Goal: Information Seeking & Learning: Learn about a topic

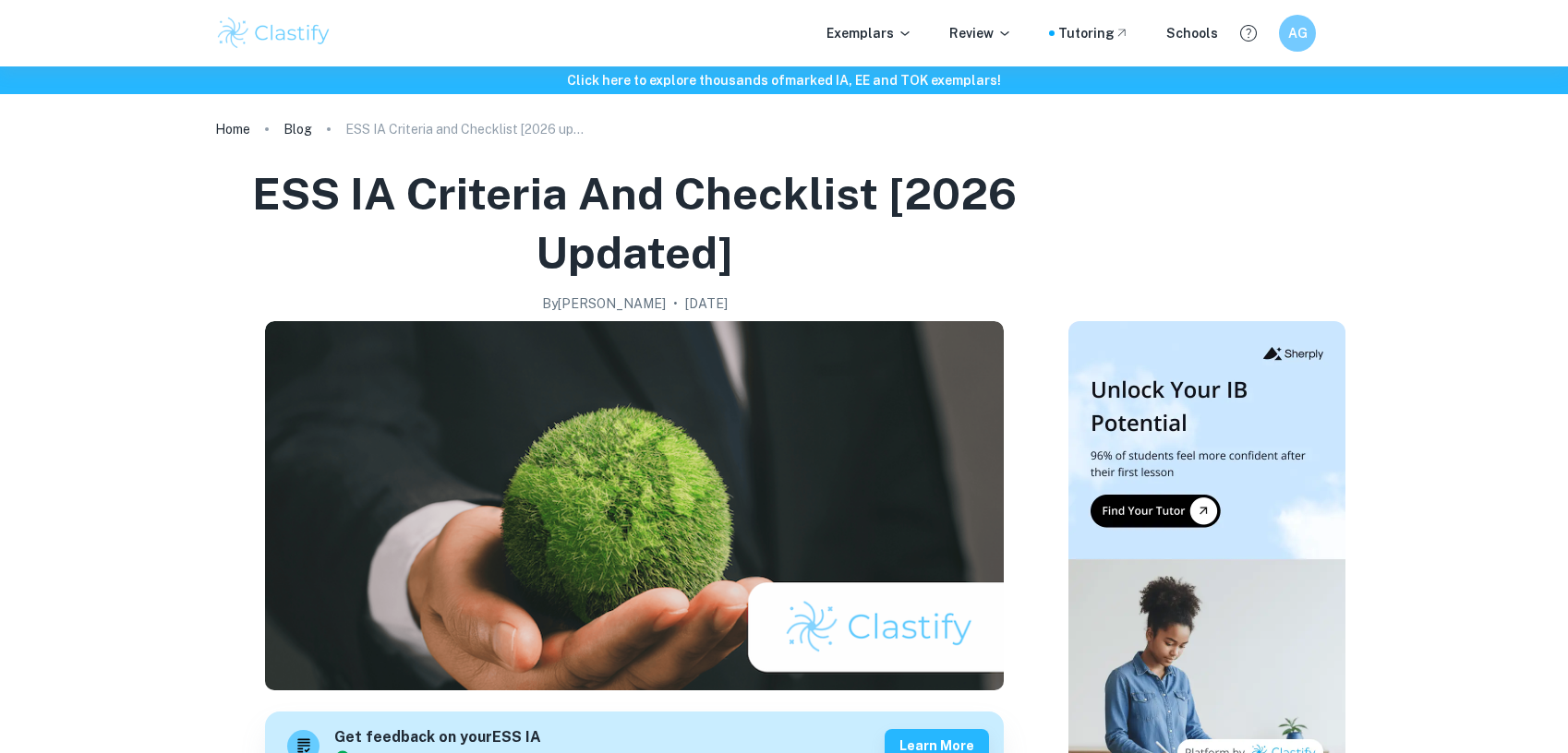
scroll to position [2048, 0]
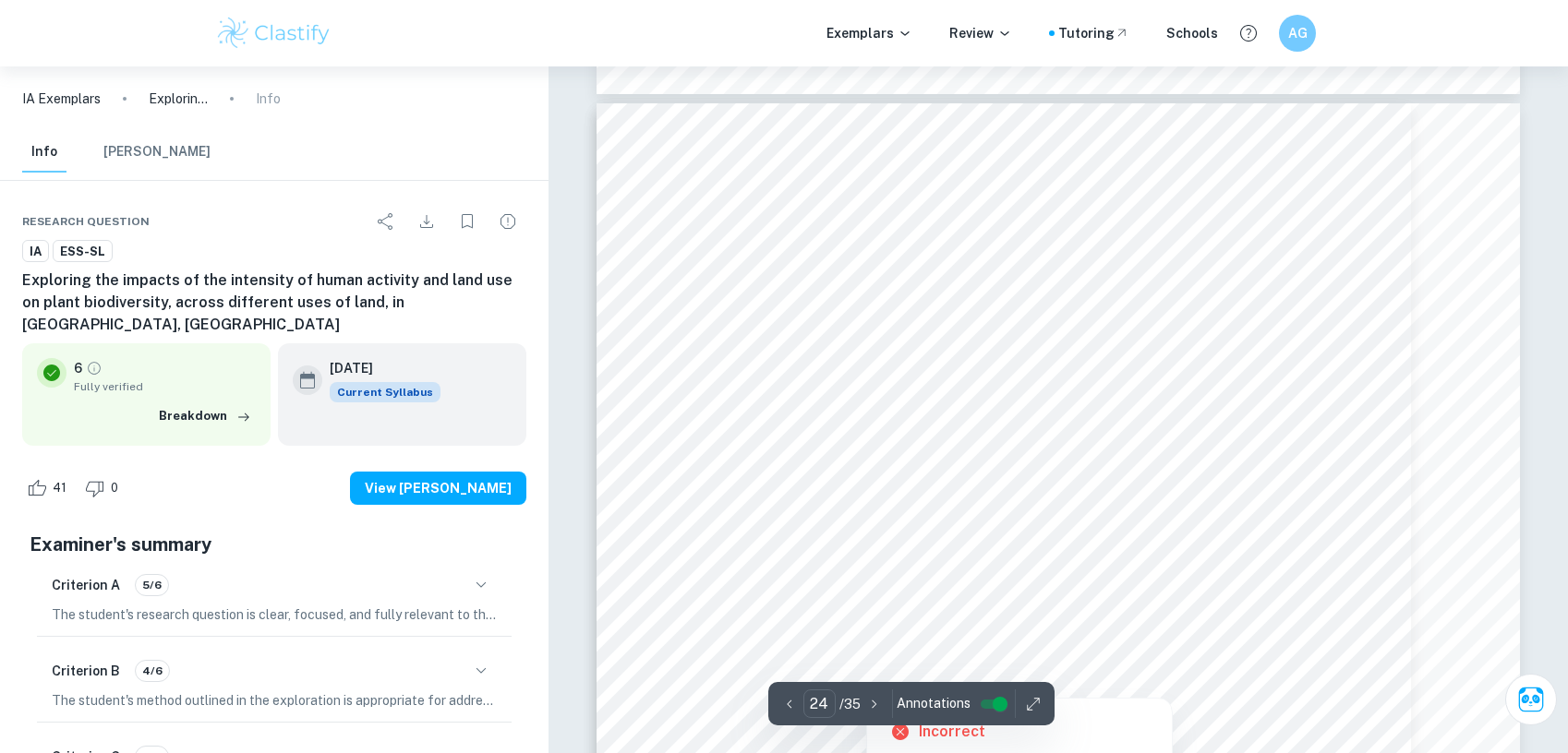
scroll to position [30346, 0]
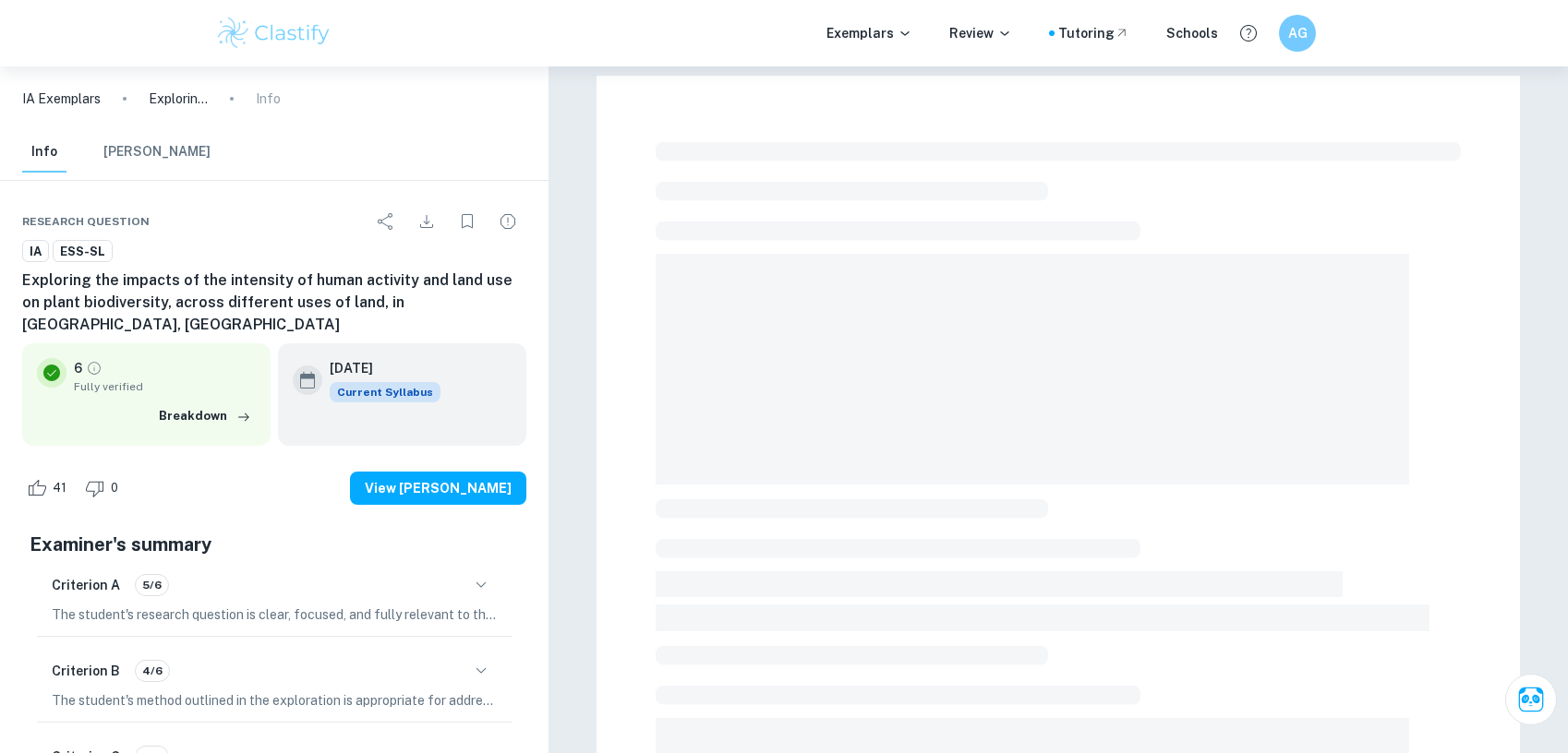
checkbox input "true"
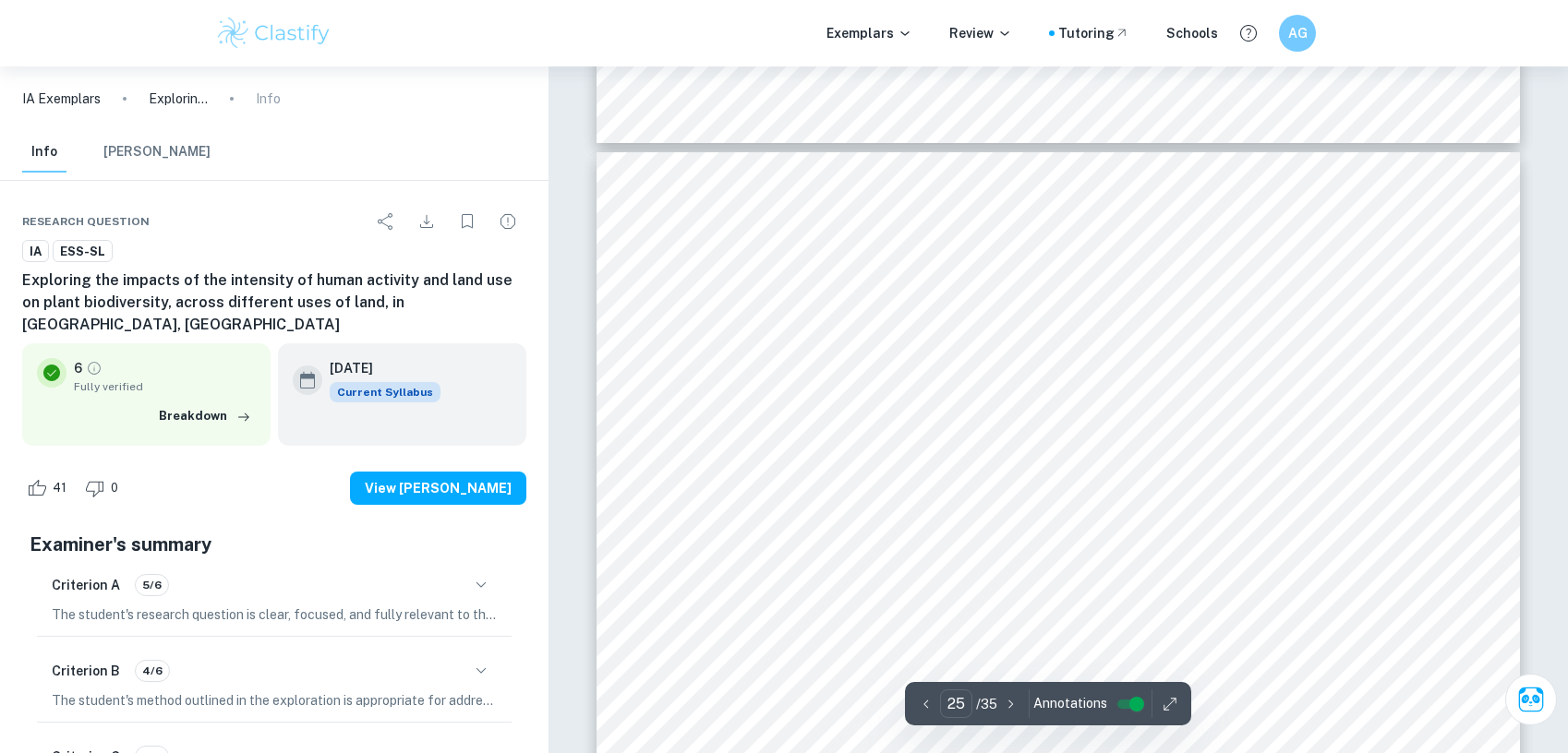
type input "24"
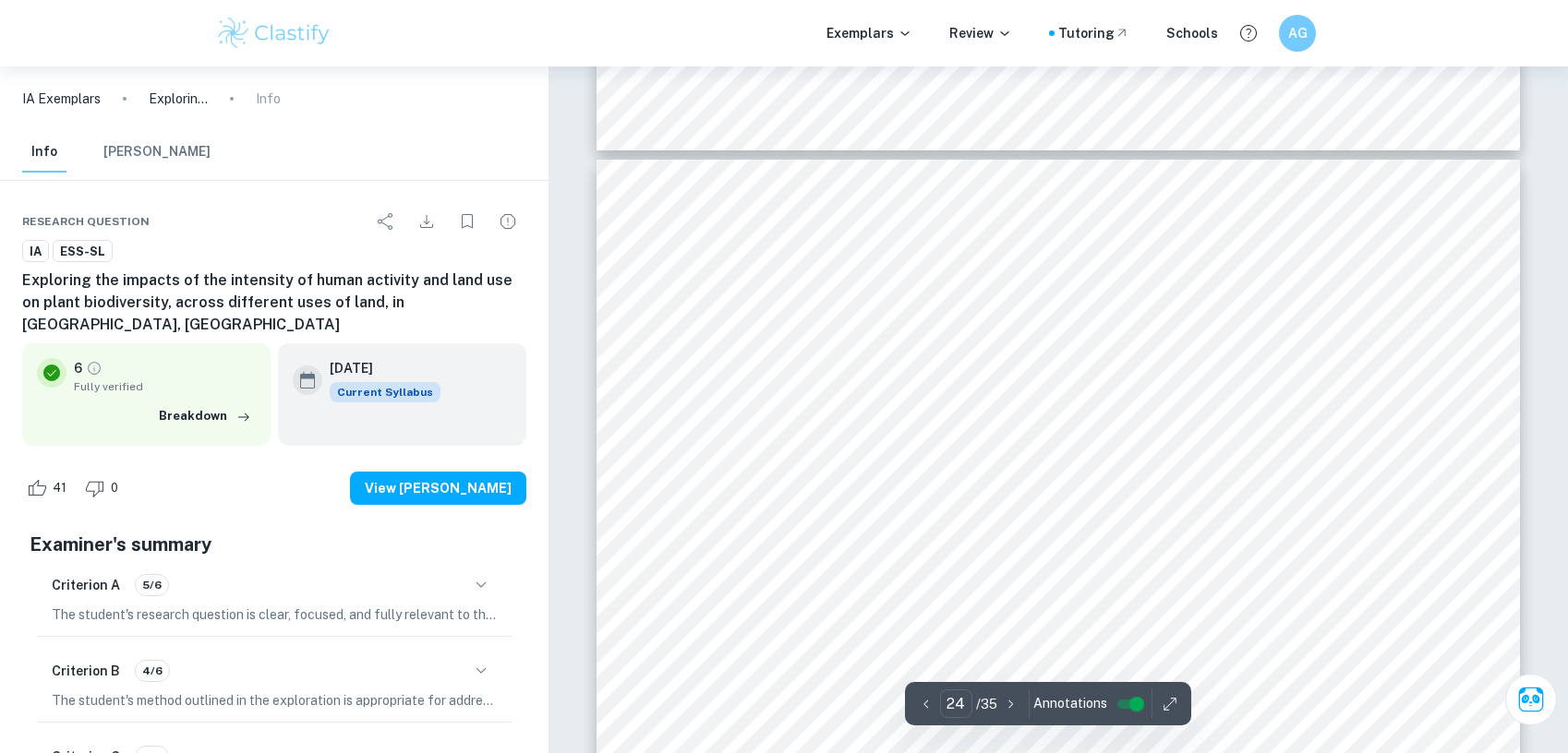
scroll to position [30307, 0]
click at [934, 507] on div at bounding box center [1039, 504] width 663 height 45
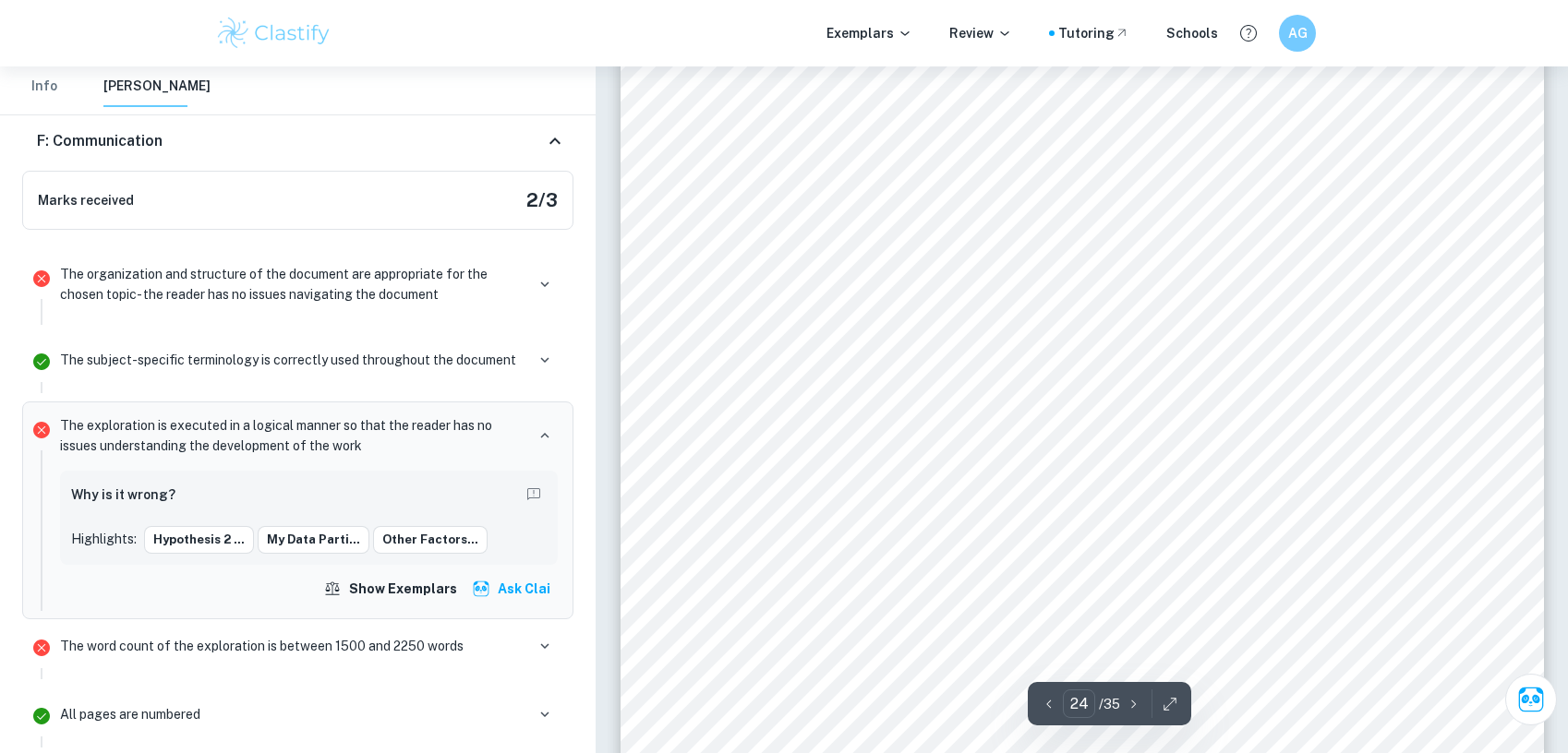
scroll to position [30714, 0]
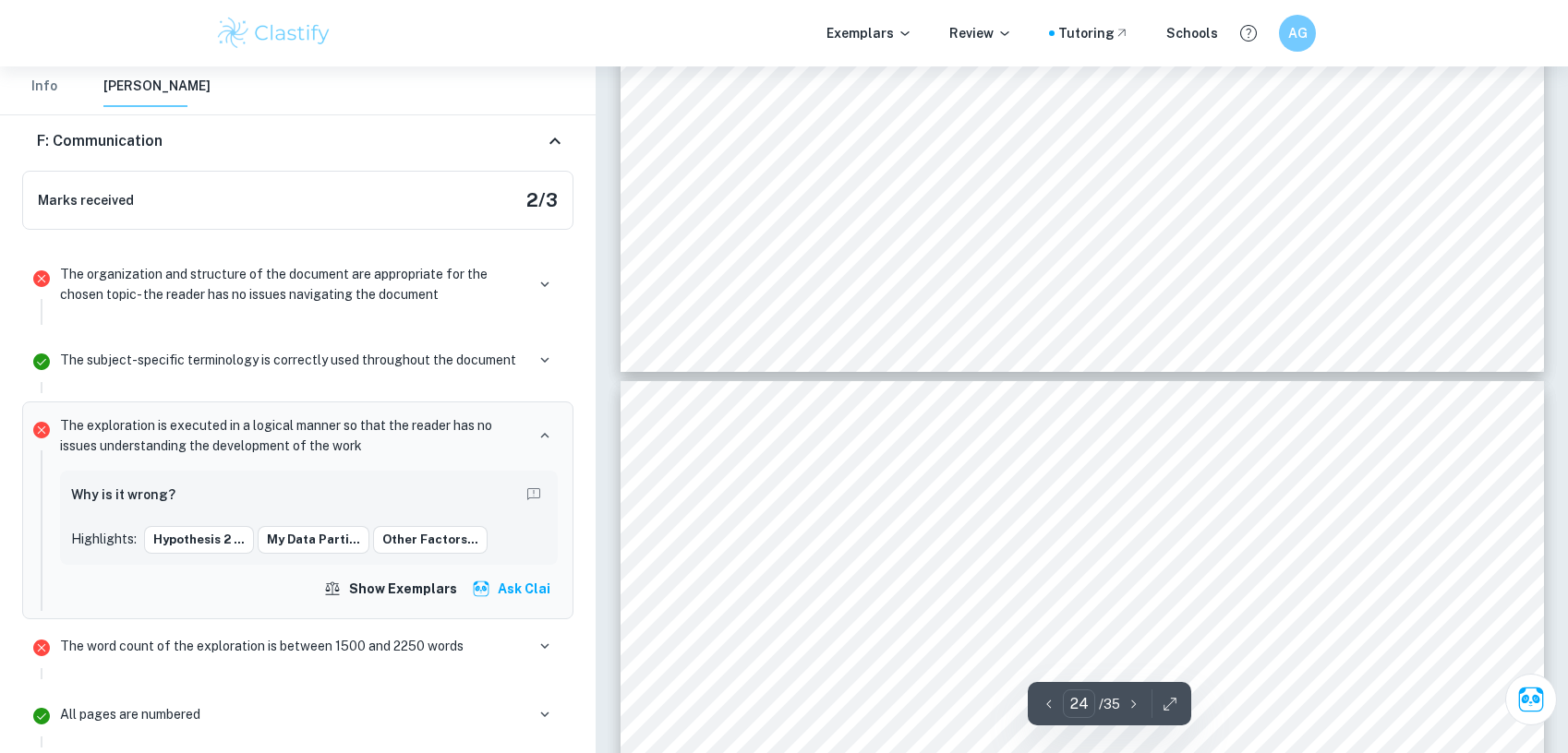
type input "23"
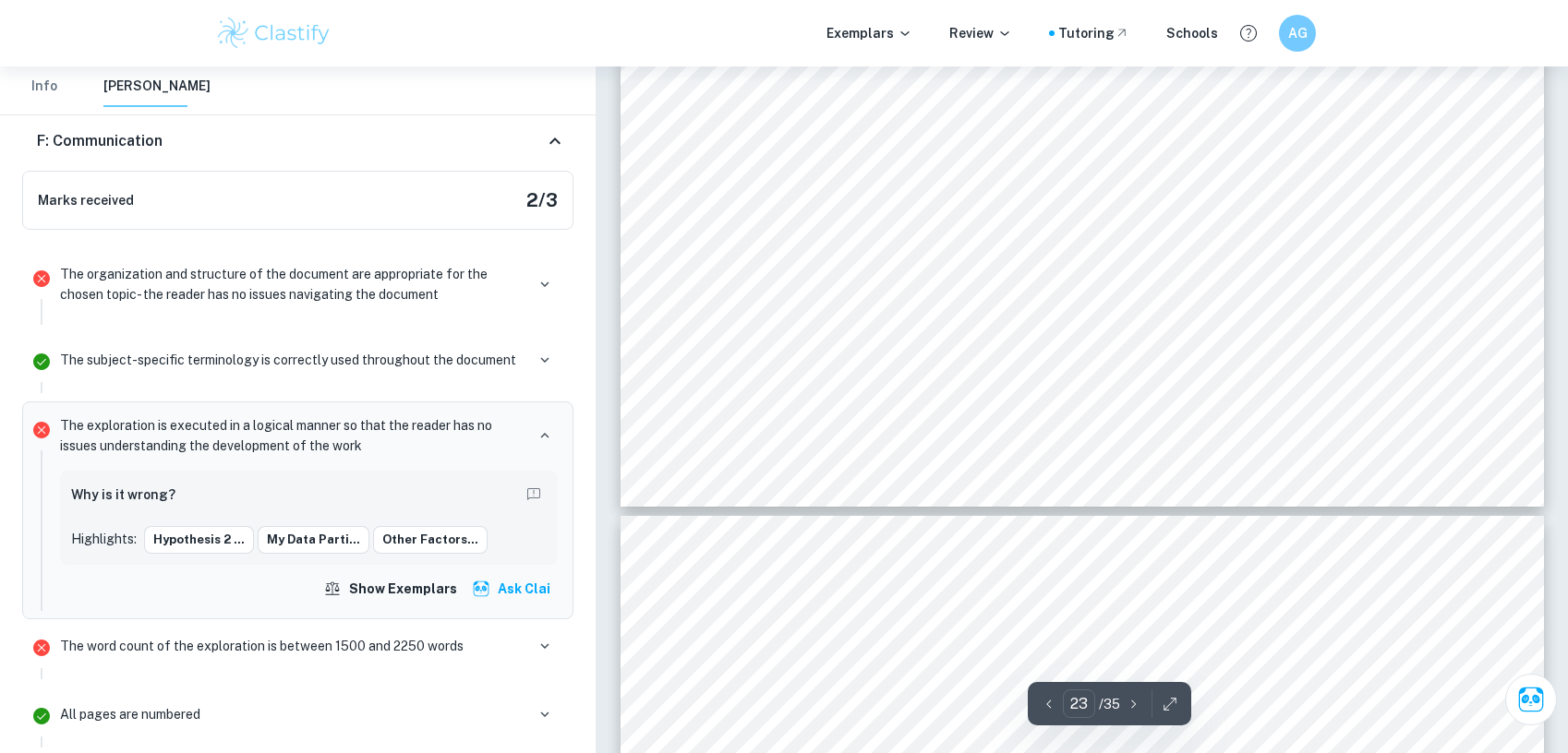
scroll to position [29671, 0]
